Goal: Information Seeking & Learning: Learn about a topic

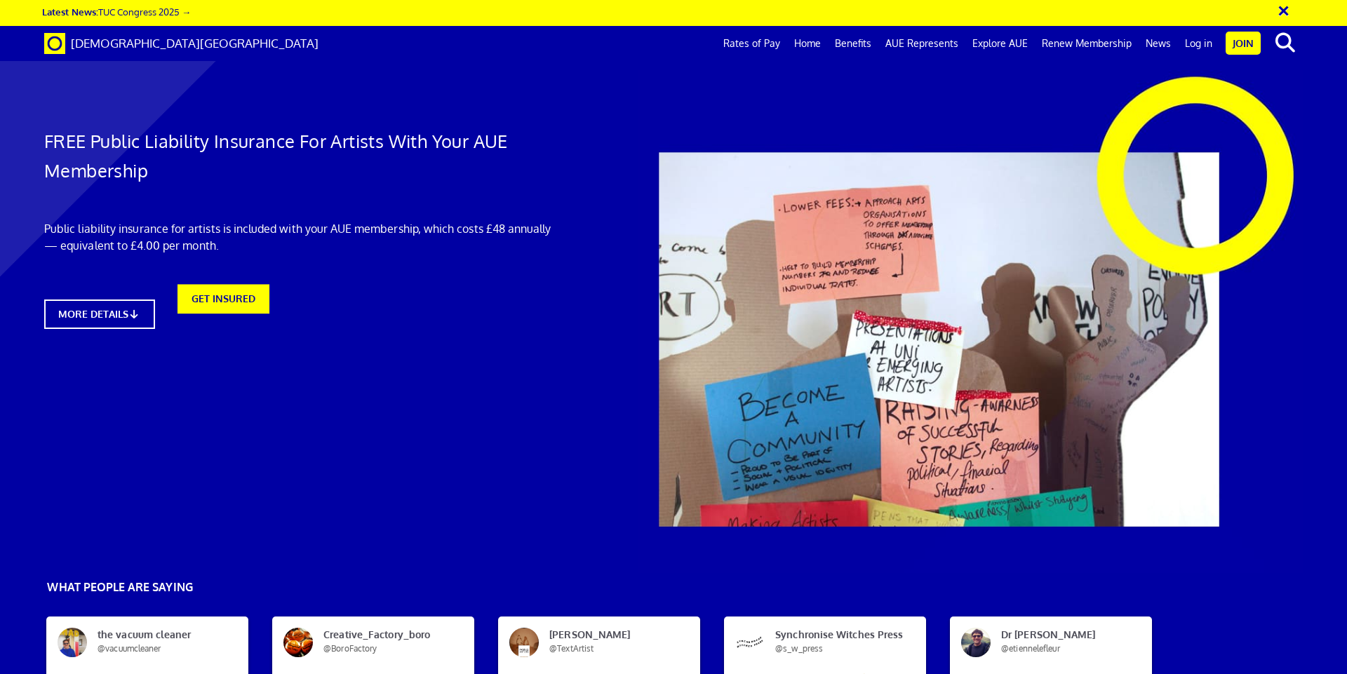
scroll to position [0, 22]
click at [530, 141] on h1 "FREE Public Liability Insurance For Artists With Your AUE Membership" at bounding box center [300, 155] width 512 height 59
click at [418, 229] on p "Public liability insurance for artists is included with your AUE membership, wh…" at bounding box center [300, 237] width 512 height 34
click at [415, 282] on div "FREE Public Liability Insurance For Artists With Your AUE Membership Public lia…" at bounding box center [300, 206] width 533 height 273
click at [432, 337] on div "FREE Public Liability Insurance For Artists With Your AUE Membership Public lia…" at bounding box center [300, 206] width 533 height 273
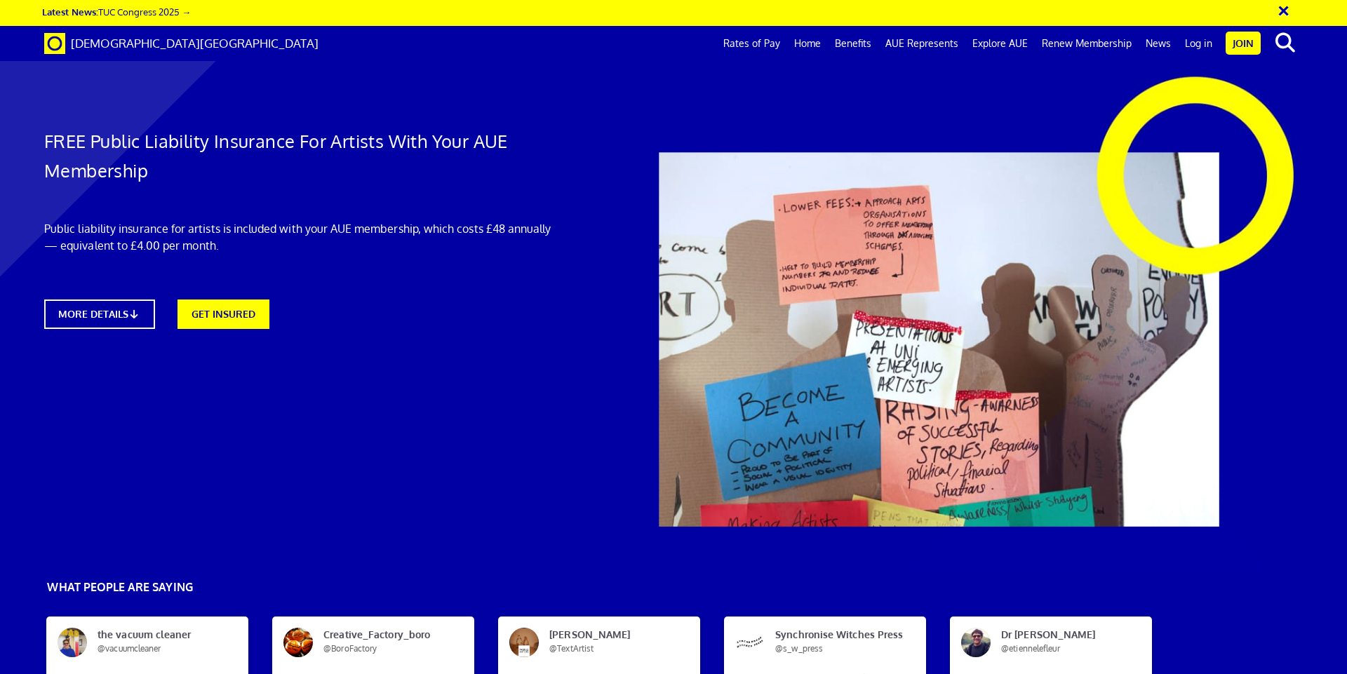
drag, startPoint x: 286, startPoint y: 178, endPoint x: 276, endPoint y: 239, distance: 61.0
click at [286, 186] on div "FREE Public Liability Insurance For Artists With Your AUE Membership Public lia…" at bounding box center [300, 206] width 533 height 273
click at [276, 236] on p "Public liability insurance for artists is included with your AUE membership, wh…" at bounding box center [300, 237] width 512 height 34
drag, startPoint x: 189, startPoint y: 226, endPoint x: 199, endPoint y: 247, distance: 23.2
click at [189, 227] on p "Public liability insurance for artists is included with your AUE membership, wh…" at bounding box center [300, 237] width 512 height 34
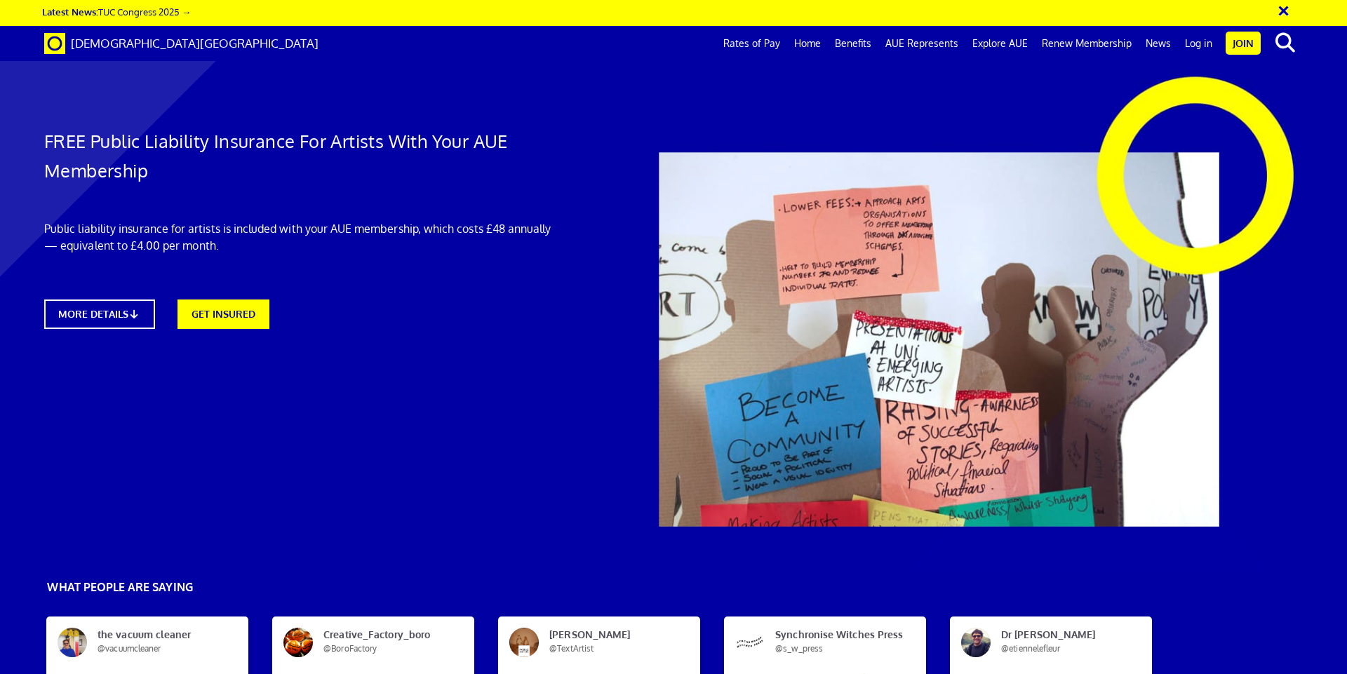
scroll to position [758, 0]
drag, startPoint x: 1133, startPoint y: 499, endPoint x: 940, endPoint y: 495, distance: 193.7
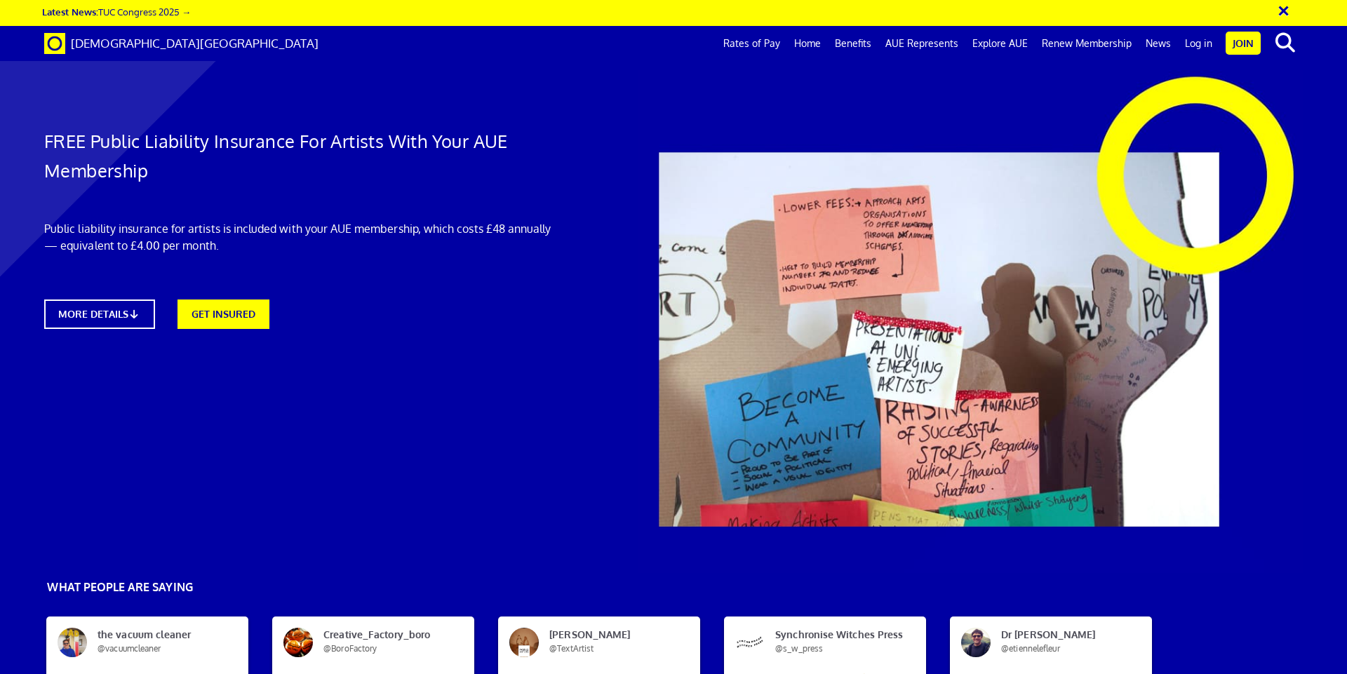
scroll to position [1853, 0]
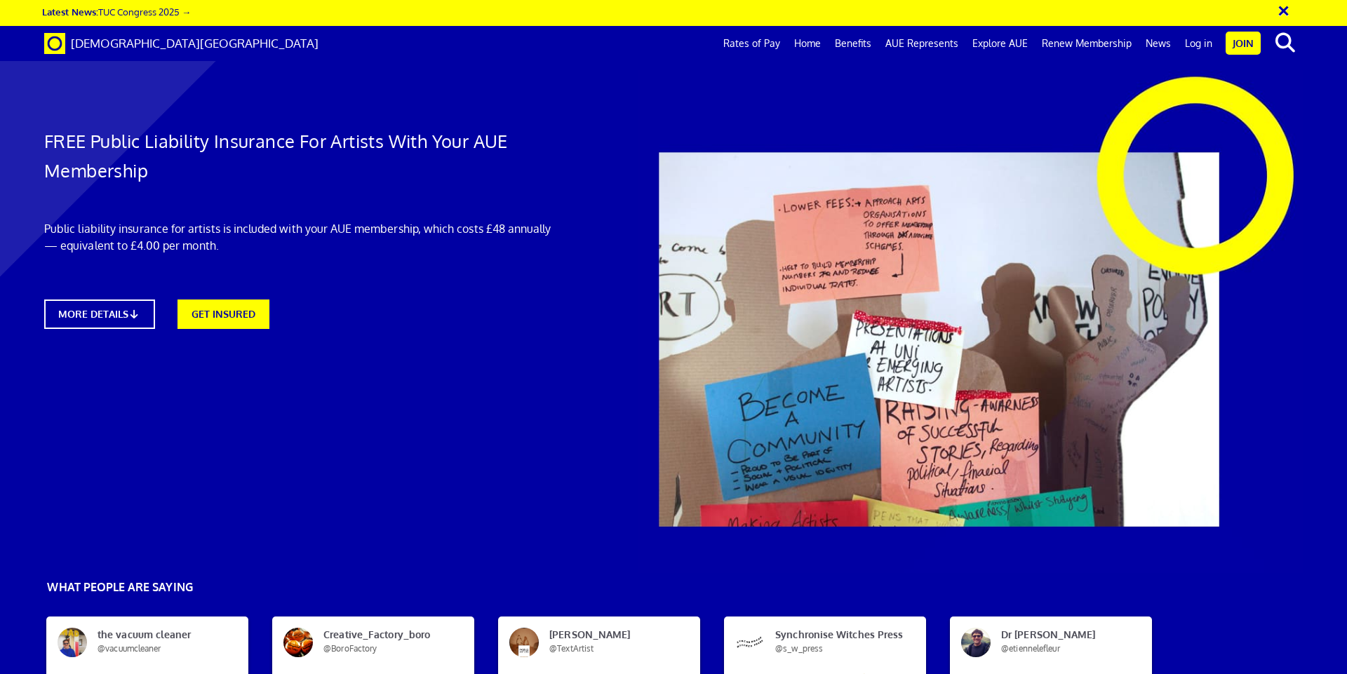
drag, startPoint x: 901, startPoint y: 313, endPoint x: 761, endPoint y: 311, distance: 139.7
copy li "Public & Products Liability"
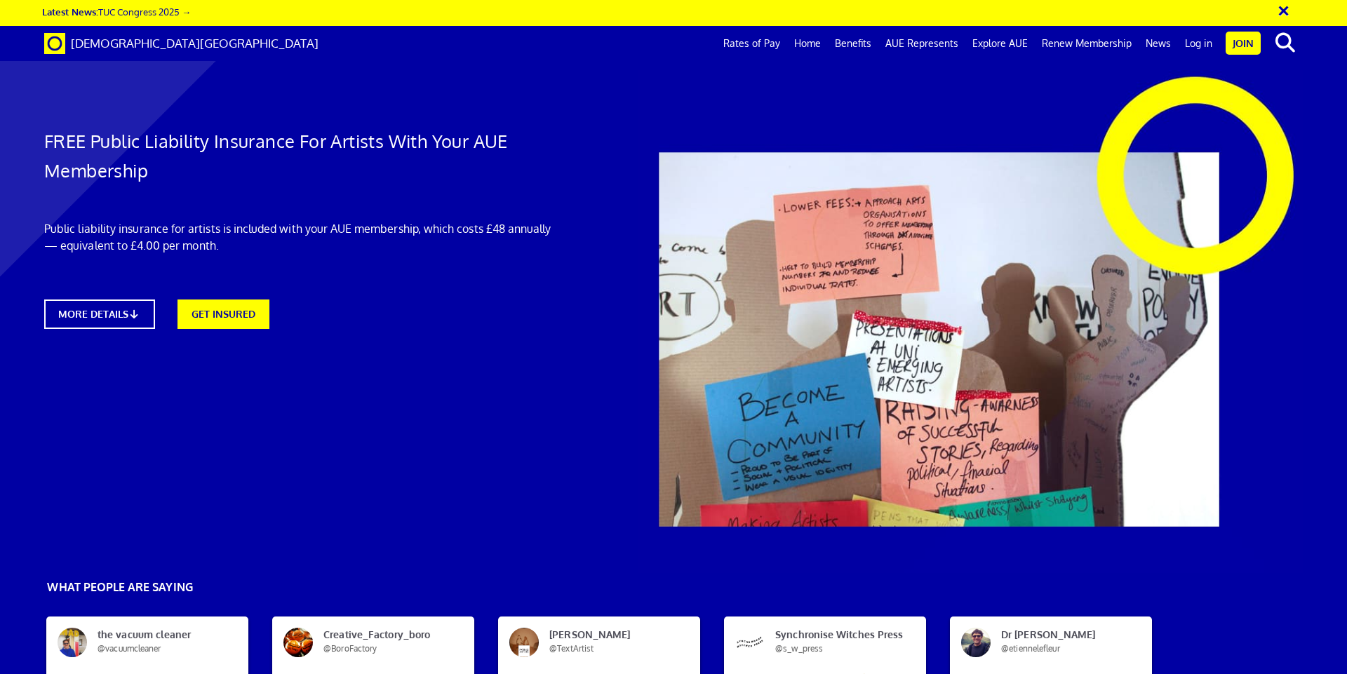
scroll to position [0, 0]
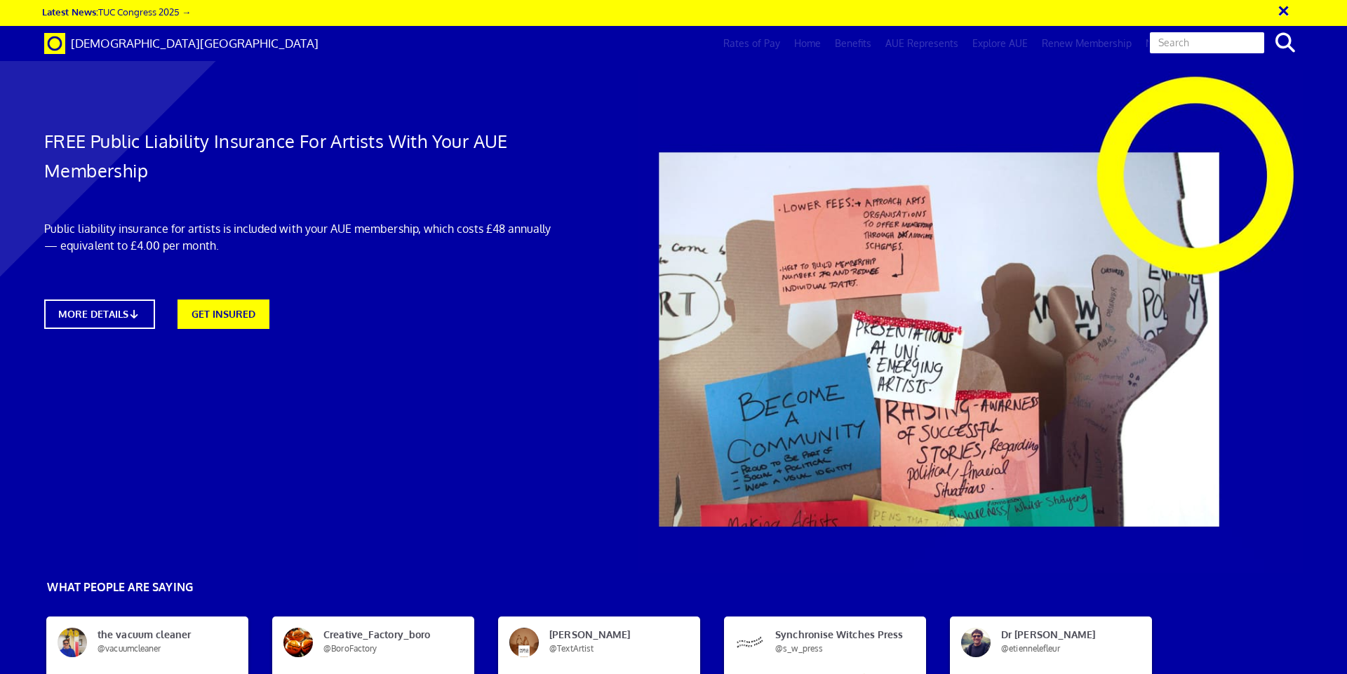
click at [1239, 43] on input "text" at bounding box center [1207, 43] width 117 height 24
click at [1288, 40] on icon "search" at bounding box center [1285, 43] width 25 height 20
click at [1208, 34] on input "text" at bounding box center [1207, 43] width 117 height 24
click at [1277, 36] on icon "search" at bounding box center [1285, 43] width 25 height 20
click at [1200, 42] on input "a" at bounding box center [1207, 43] width 117 height 24
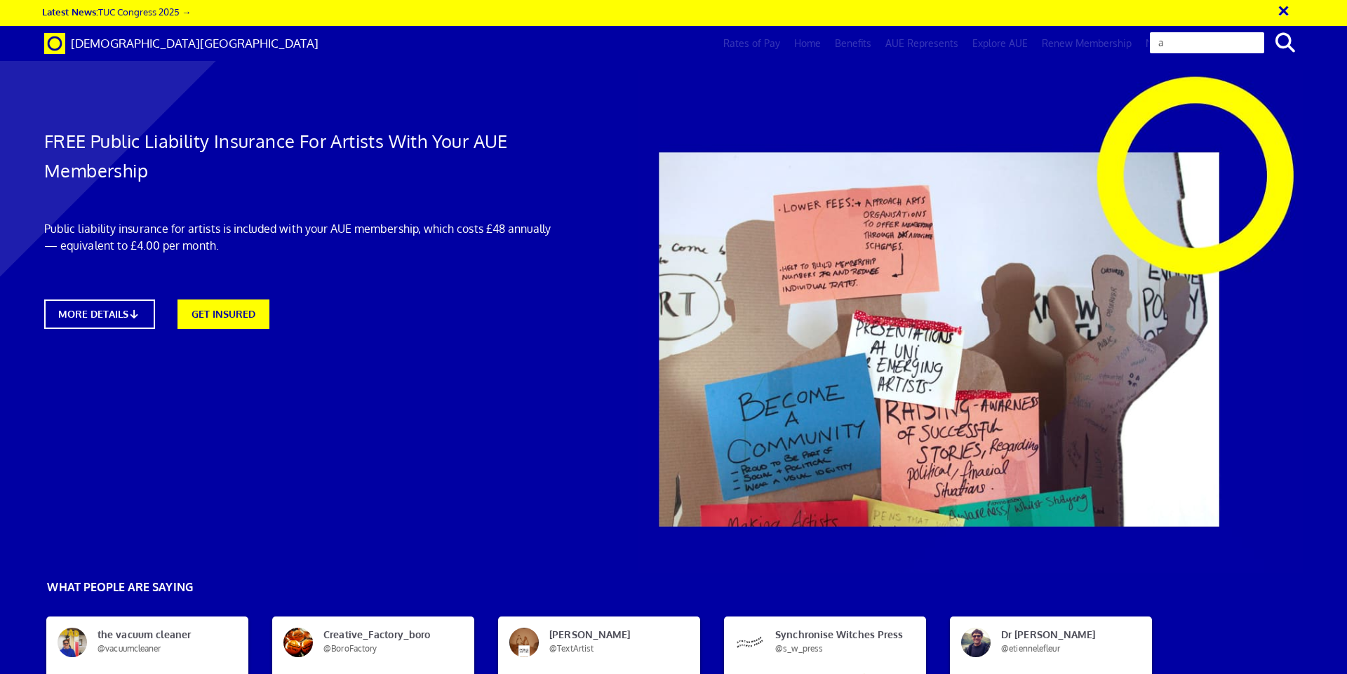
click at [1180, 42] on input "a" at bounding box center [1207, 43] width 117 height 24
type input "air"
click at [1264, 28] on button "search" at bounding box center [1285, 42] width 43 height 29
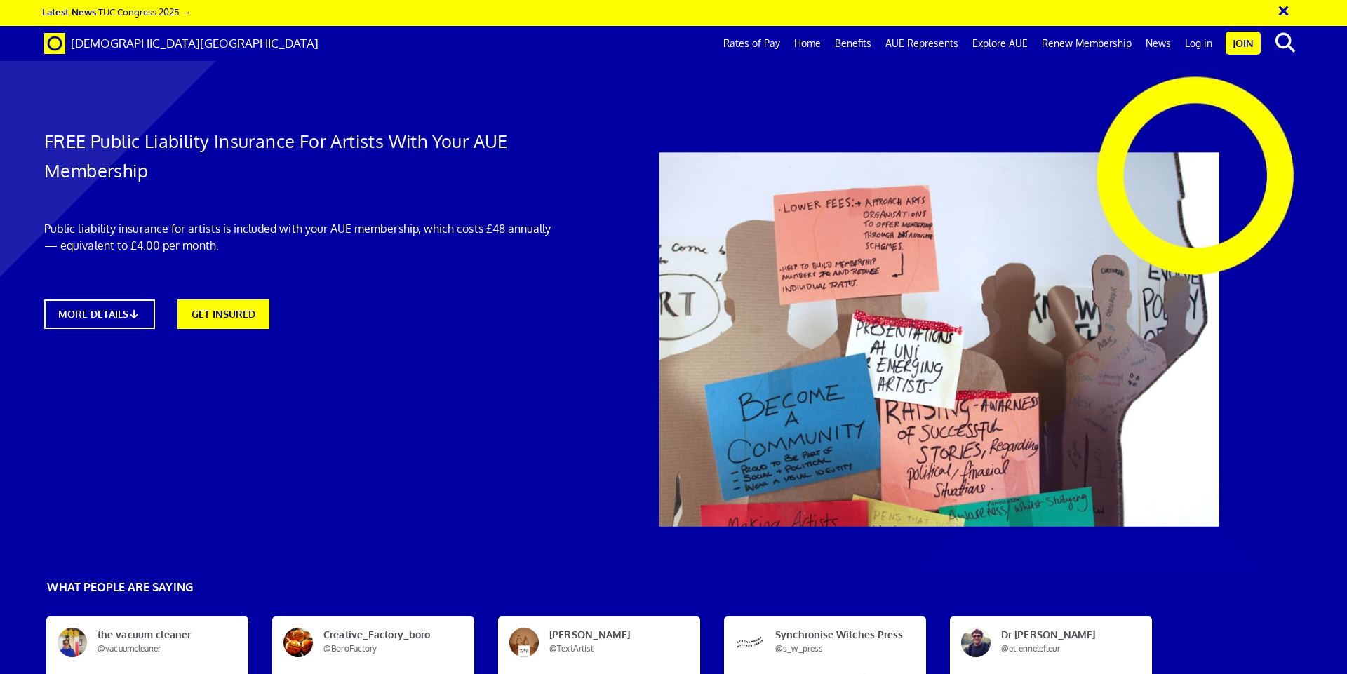
scroll to position [1684, 0]
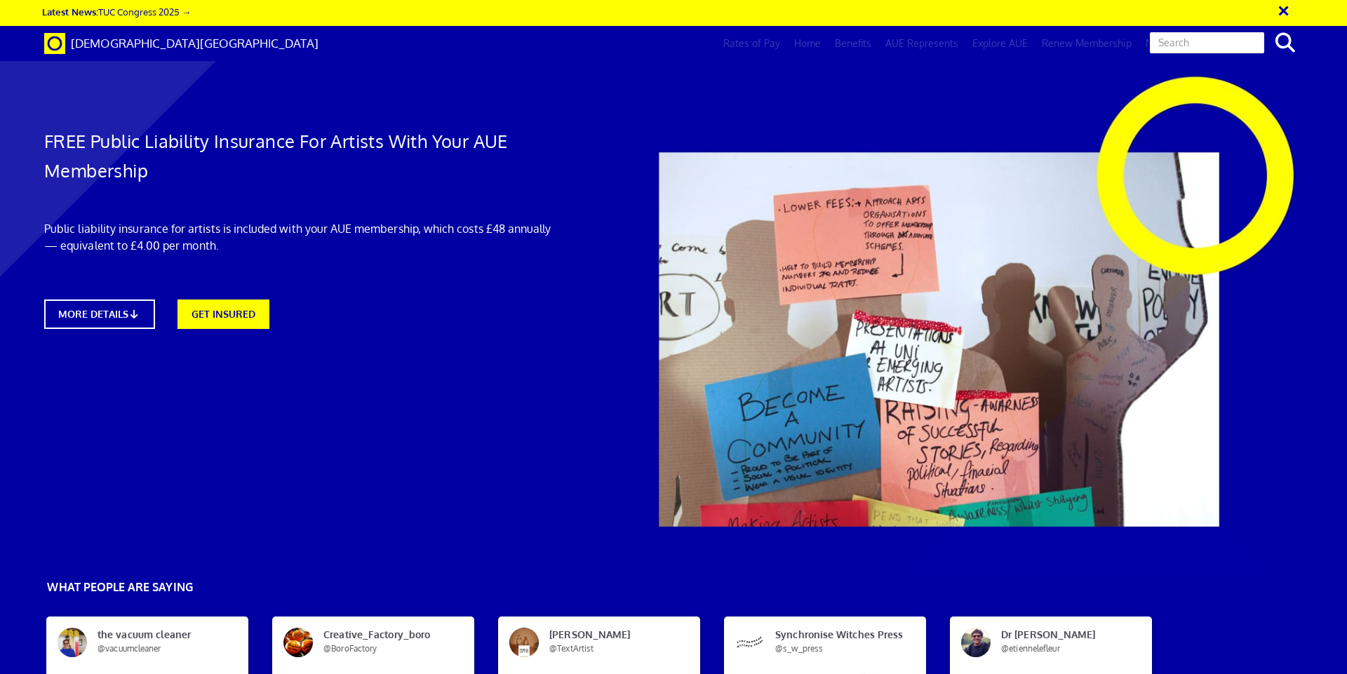
click at [1215, 42] on input "text" at bounding box center [1207, 43] width 117 height 24
click at [1296, 36] on icon "search" at bounding box center [1285, 43] width 25 height 20
click at [1231, 34] on input "text" at bounding box center [1207, 43] width 117 height 24
type input "i"
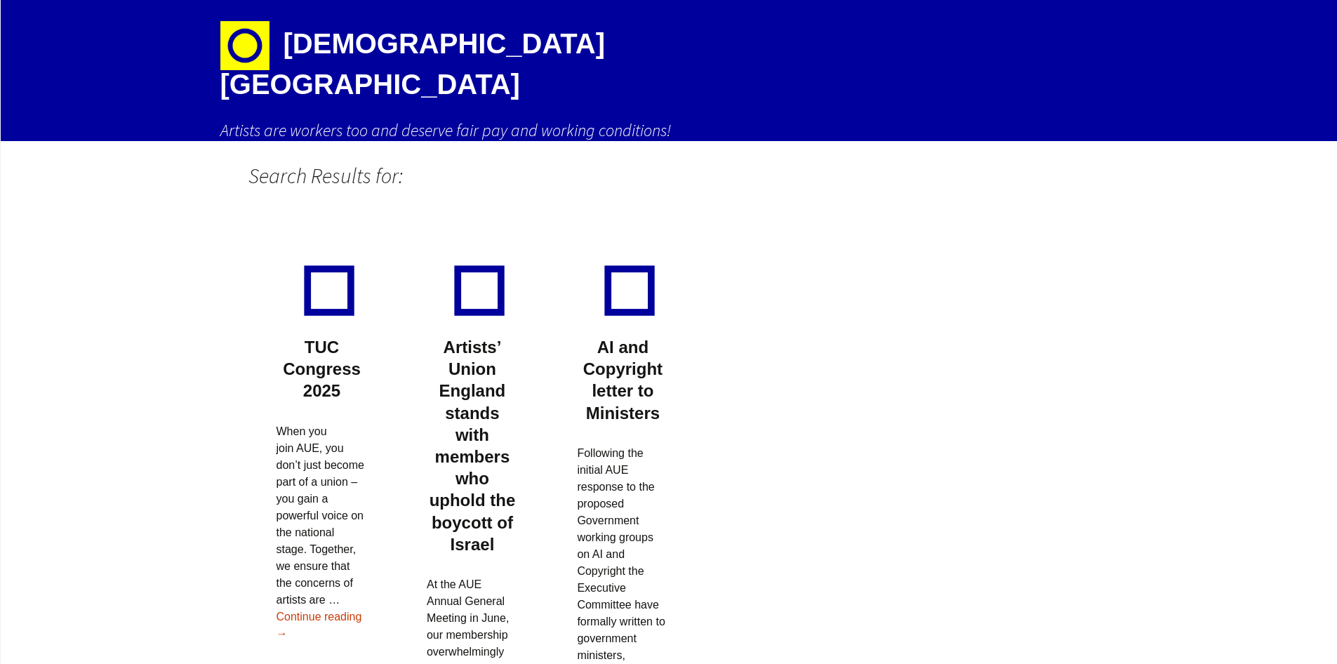
click at [408, 148] on h1 "Search Results for:" at bounding box center [518, 175] width 540 height 69
click at [386, 142] on h1 "Search Results for:" at bounding box center [518, 175] width 540 height 69
click at [394, 143] on h1 "Search Results for:" at bounding box center [518, 175] width 540 height 69
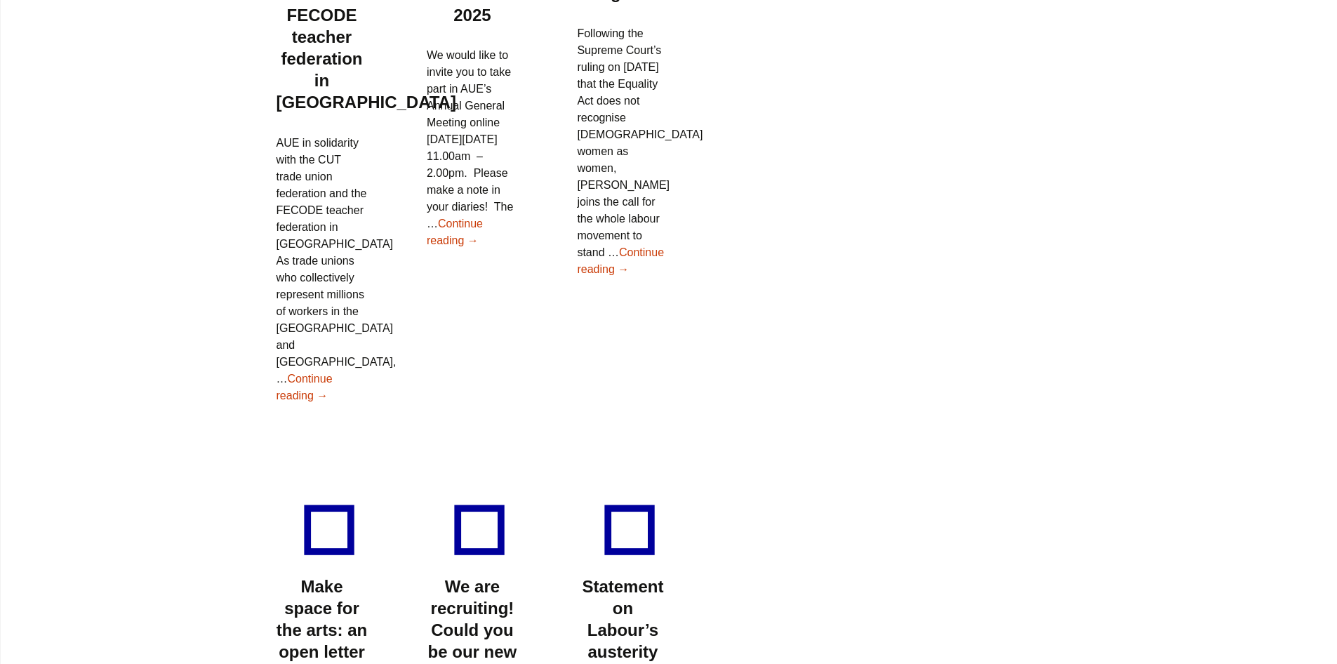
scroll to position [3537, 0]
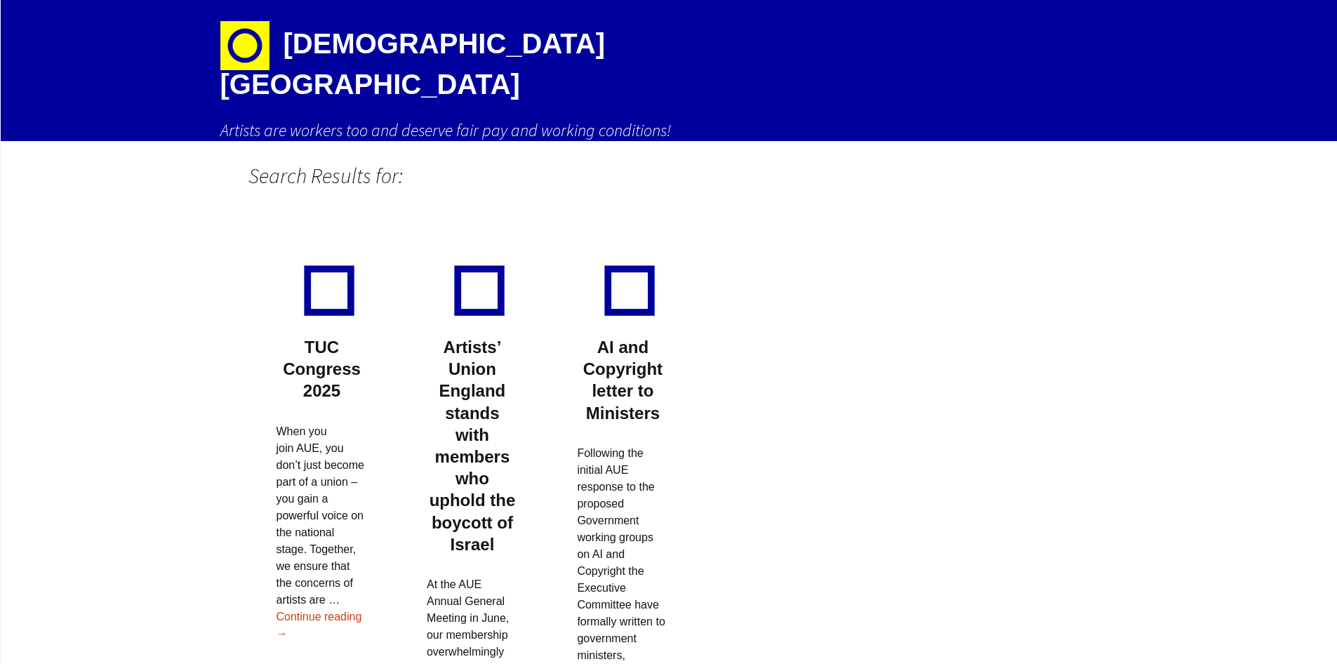
drag, startPoint x: 349, startPoint y: 140, endPoint x: 418, endPoint y: 156, distance: 71.3
click at [360, 141] on h1 "Search Results for:" at bounding box center [518, 175] width 540 height 69
drag, startPoint x: 429, startPoint y: 153, endPoint x: 423, endPoint y: 146, distance: 9.4
click at [429, 152] on h1 "Search Results for:" at bounding box center [518, 175] width 540 height 69
drag, startPoint x: 398, startPoint y: 139, endPoint x: 199, endPoint y: 74, distance: 209.5
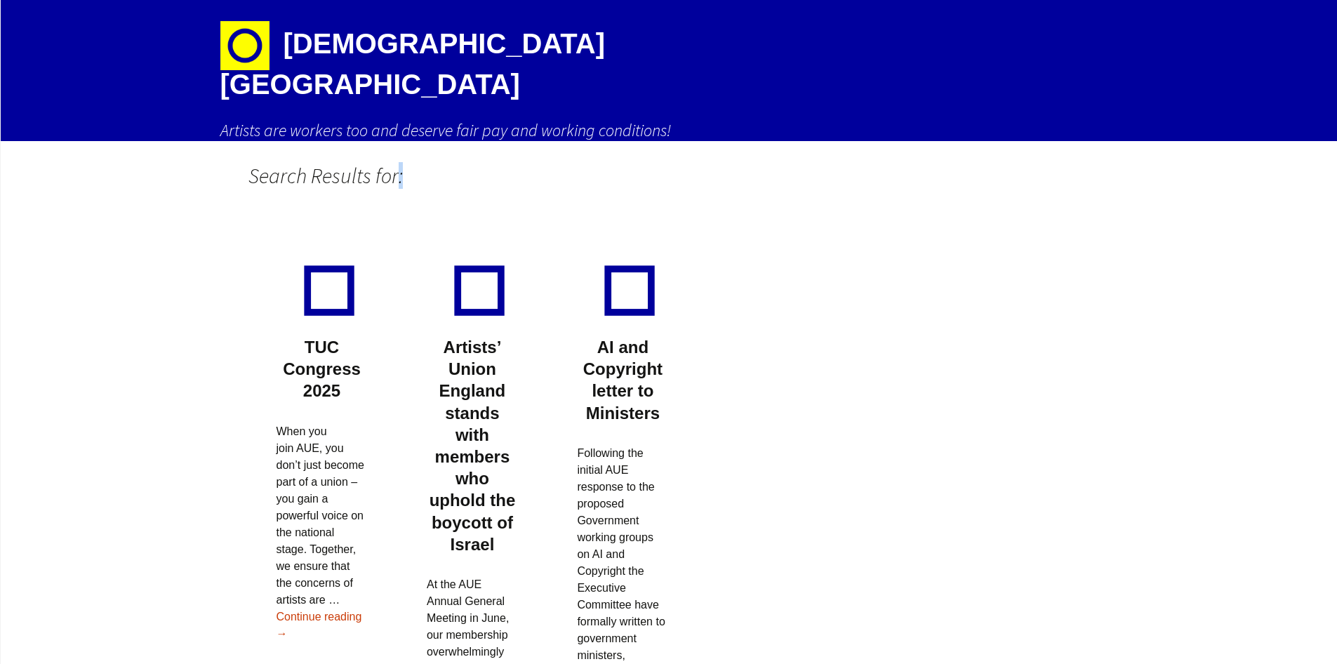
click at [380, 141] on h1 "Search Results for:" at bounding box center [518, 175] width 540 height 69
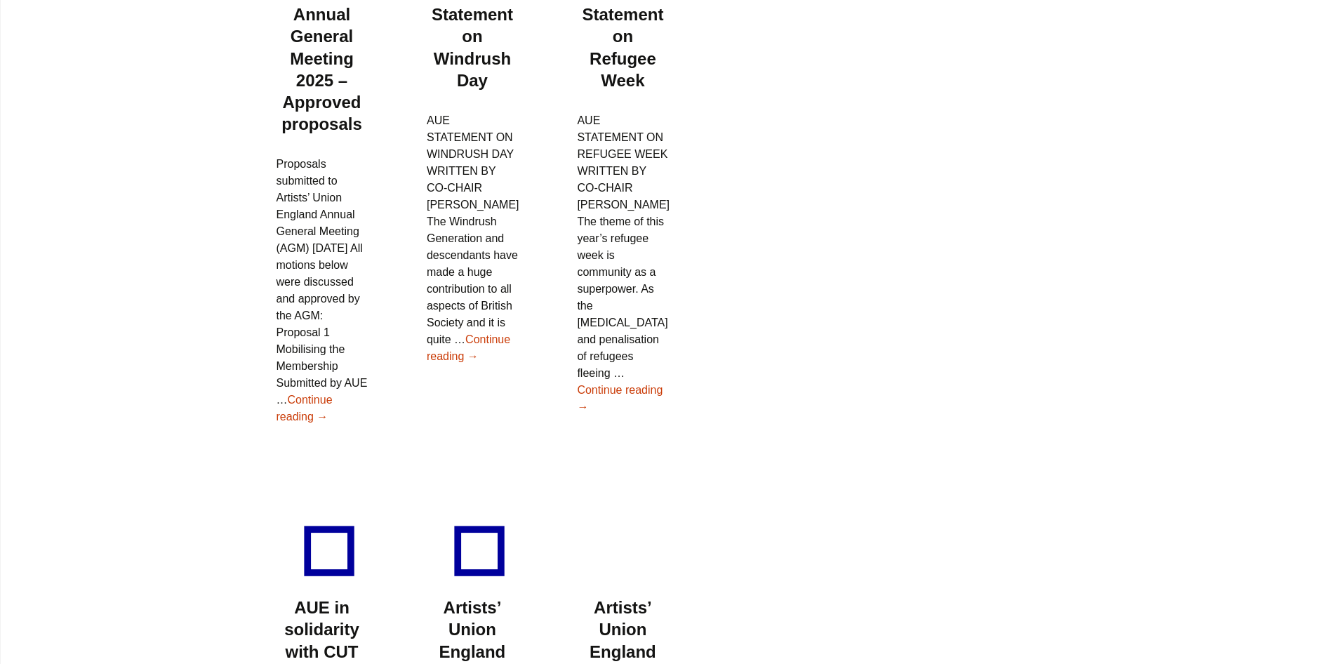
scroll to position [842, 0]
